Goal: Entertainment & Leisure: Consume media (video, audio)

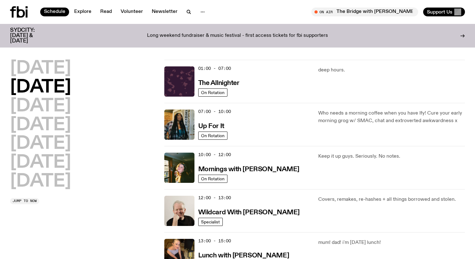
click at [23, 15] on icon at bounding box center [21, 11] width 8 height 11
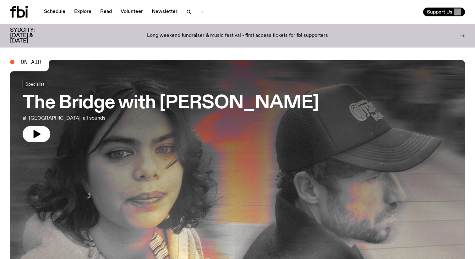
click at [159, 104] on h3 "The Bridge with [PERSON_NAME]" at bounding box center [171, 103] width 297 height 18
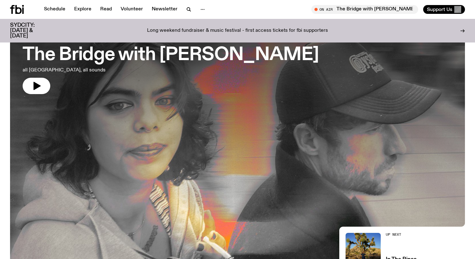
scroll to position [36, 0]
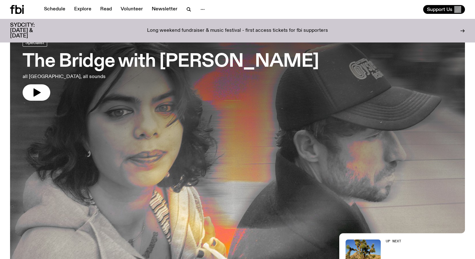
click at [161, 62] on h3 "The Bridge with [PERSON_NAME]" at bounding box center [171, 62] width 297 height 18
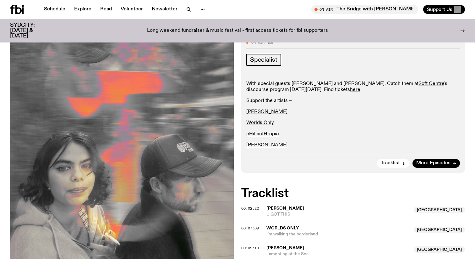
scroll to position [111, 0]
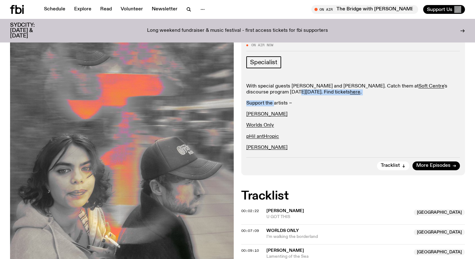
drag, startPoint x: 274, startPoint y: 102, endPoint x: 273, endPoint y: 91, distance: 11.3
click at [273, 91] on div "With special guests Madika Penrith and Sam Miers. Catch them at Soft Centre 's …" at bounding box center [354, 116] width 214 height 67
click at [273, 111] on p "With special guests Madika Penrith and Sam Miers. Catch them at Soft Centre 's …" at bounding box center [354, 114] width 214 height 6
click at [398, 167] on span "Tracklist" at bounding box center [390, 165] width 19 height 5
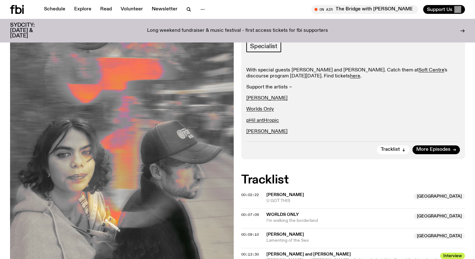
scroll to position [126, 0]
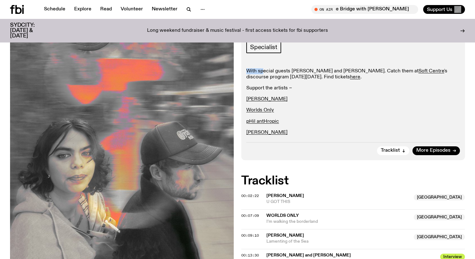
drag, startPoint x: 263, startPoint y: 65, endPoint x: 263, endPoint y: 72, distance: 6.9
click at [263, 72] on div "Specialist With special guests Madika Penrith and Sam Miers. Catch them at Soft…" at bounding box center [354, 88] width 214 height 95
click at [263, 96] on p "With special guests Madika Penrith and Sam Miers. Catch them at Soft Centre 's …" at bounding box center [354, 99] width 214 height 6
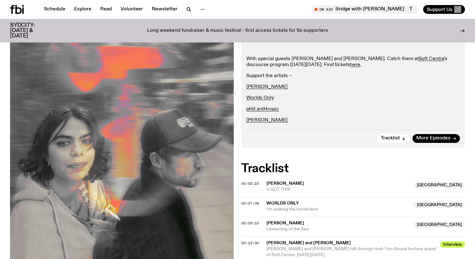
scroll to position [139, 0]
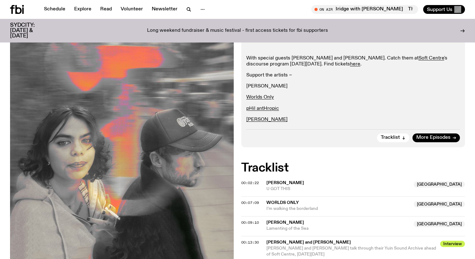
click at [257, 87] on link "[PERSON_NAME]" at bounding box center [267, 86] width 41 height 5
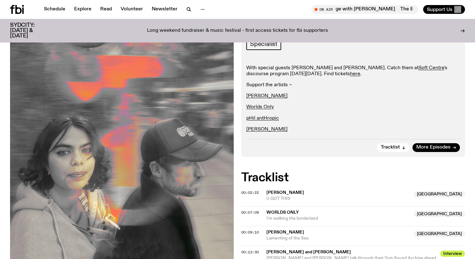
scroll to position [39, 0]
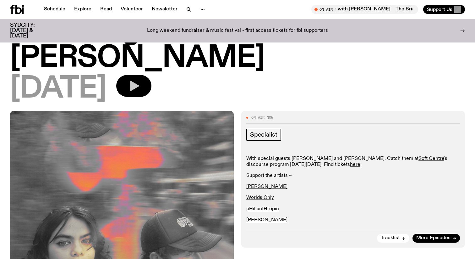
click at [152, 87] on button "button" at bounding box center [133, 86] width 35 height 22
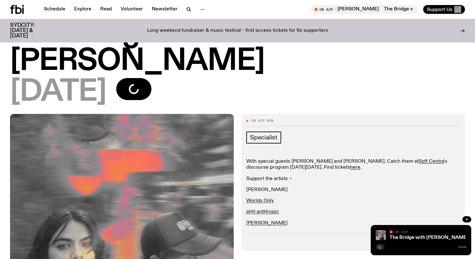
scroll to position [38, 0]
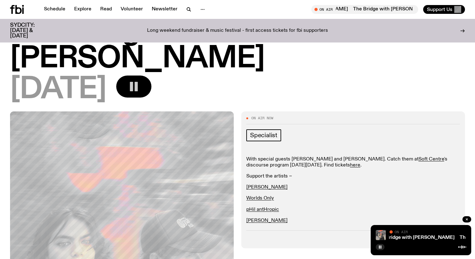
click at [140, 88] on icon "button" at bounding box center [134, 86] width 13 height 13
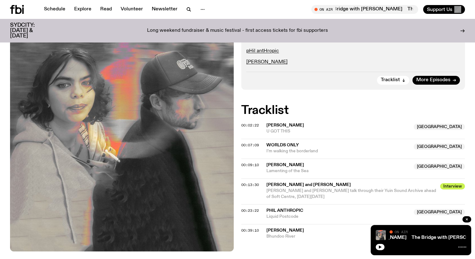
scroll to position [163, 0]
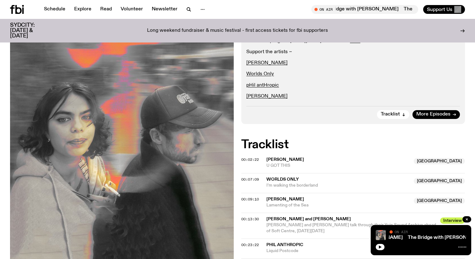
click at [296, 163] on span "U GOT THIS" at bounding box center [339, 166] width 144 height 6
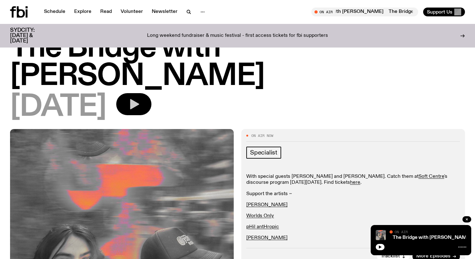
scroll to position [0, 0]
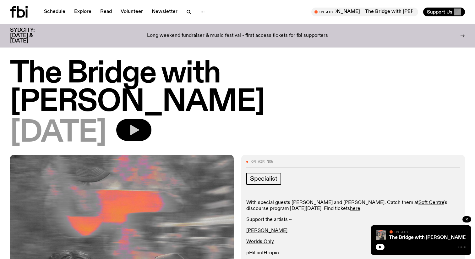
click at [272, 35] on p "Long weekend fundraiser & music festival - first access tickets for fbi support…" at bounding box center [237, 36] width 181 height 6
click at [140, 128] on icon "button" at bounding box center [134, 130] width 13 height 13
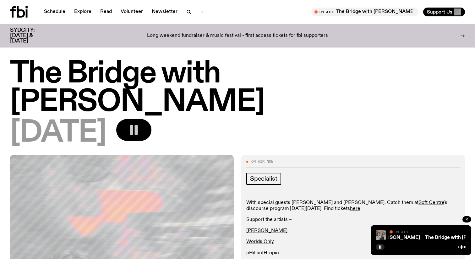
click at [402, 231] on span "On Air" at bounding box center [401, 232] width 13 height 4
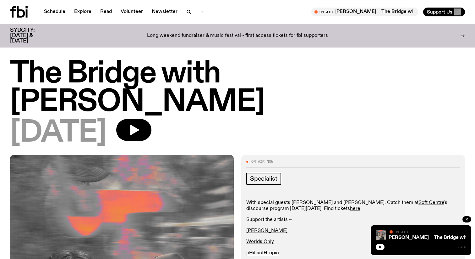
click at [381, 250] on div "The Bridge with [PERSON_NAME] The Bridge with [PERSON_NAME] On Air On Air" at bounding box center [421, 240] width 101 height 30
click at [380, 247] on icon "button" at bounding box center [381, 247] width 4 height 4
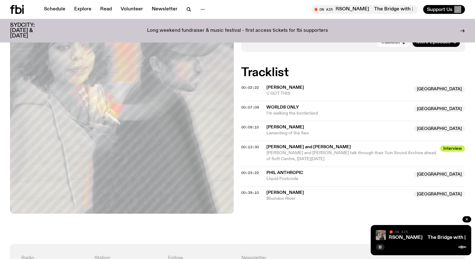
scroll to position [224, 0]
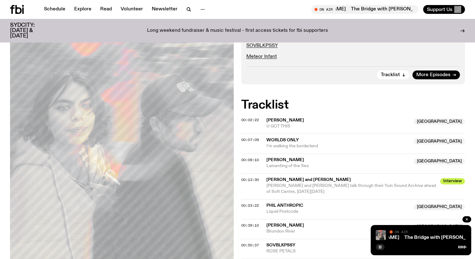
click at [16, 9] on icon at bounding box center [18, 9] width 6 height 9
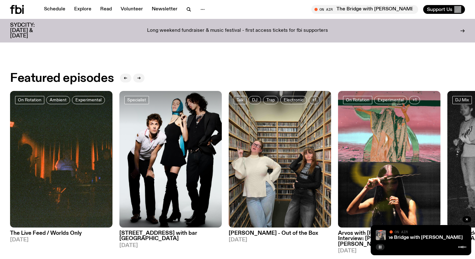
scroll to position [271, 0]
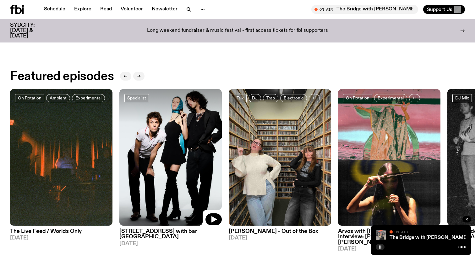
click at [140, 156] on img at bounding box center [170, 157] width 103 height 137
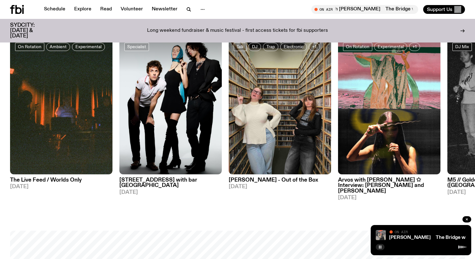
scroll to position [326, 0]
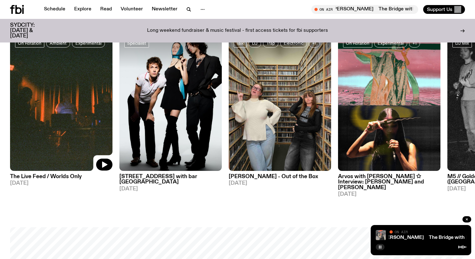
click at [102, 98] on img at bounding box center [61, 102] width 103 height 137
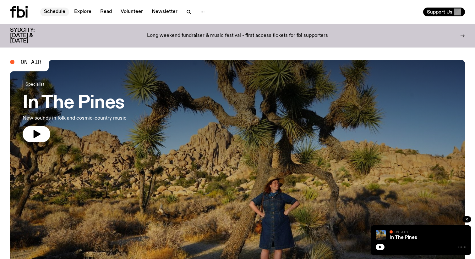
click at [58, 13] on link "Schedule" at bounding box center [54, 12] width 29 height 9
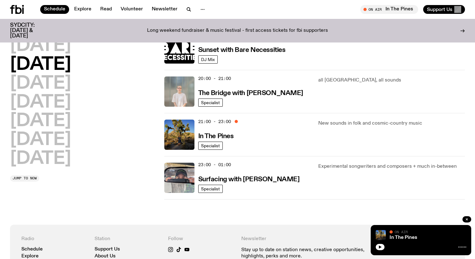
scroll to position [285, 0]
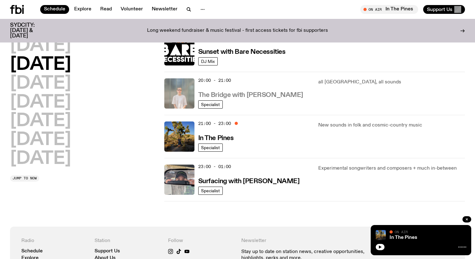
click at [275, 97] on h3 "The Bridge with [PERSON_NAME]" at bounding box center [250, 95] width 105 height 7
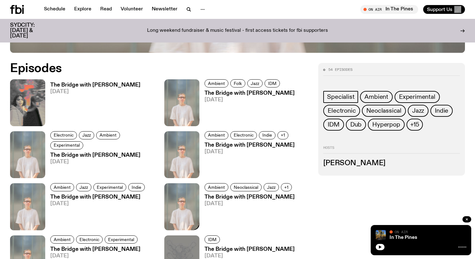
scroll to position [314, 0]
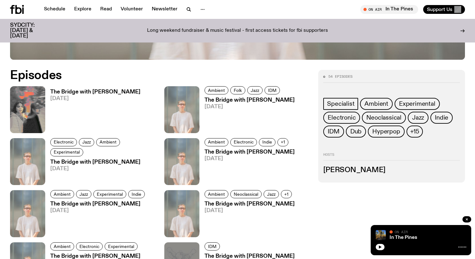
click at [123, 92] on h3 "The Bridge with [PERSON_NAME]" at bounding box center [95, 91] width 90 height 5
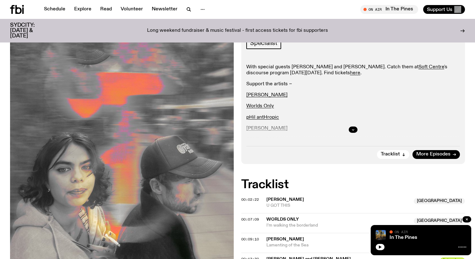
scroll to position [132, 0]
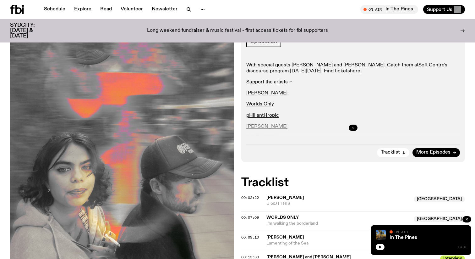
click at [352, 125] on button "button" at bounding box center [353, 128] width 9 height 6
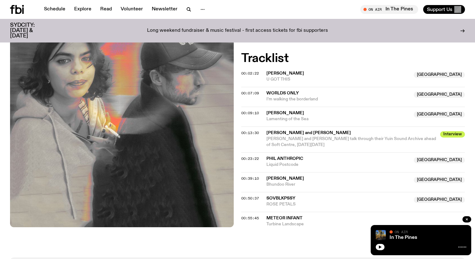
scroll to position [275, 0]
